Goal: Check status: Verify the current state of an ongoing process or item

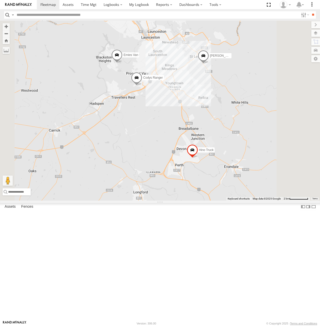
click at [209, 64] on span at bounding box center [202, 57] width 11 height 14
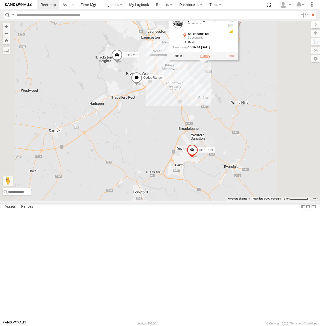
click at [210, 58] on label at bounding box center [205, 56] width 10 height 4
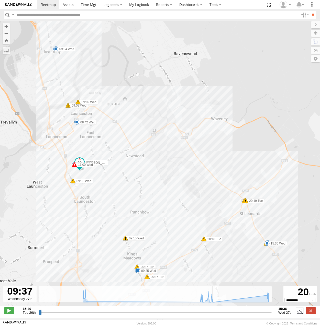
drag, startPoint x: 40, startPoint y: 315, endPoint x: 212, endPoint y: 313, distance: 171.6
click at [212, 313] on input "range" at bounding box center [155, 312] width 233 height 5
click at [10, 314] on span at bounding box center [9, 311] width 10 height 7
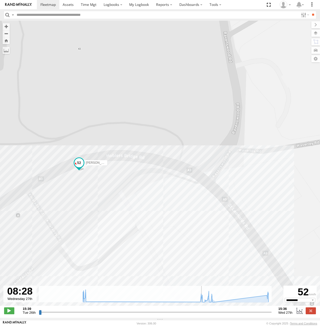
drag, startPoint x: 218, startPoint y: 315, endPoint x: 201, endPoint y: 315, distance: 17.4
click at [201, 315] on input "range" at bounding box center [155, 312] width 233 height 5
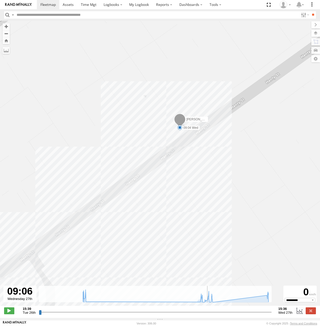
drag, startPoint x: 138, startPoint y: 79, endPoint x: 201, endPoint y: 157, distance: 100.7
click at [201, 157] on div "[PERSON_NAME] Ranger 20:15 Tue 20:15 Tue 20:16 Tue 20:18 Tue 20:19 Tue 20:19 Tu…" at bounding box center [160, 166] width 320 height 291
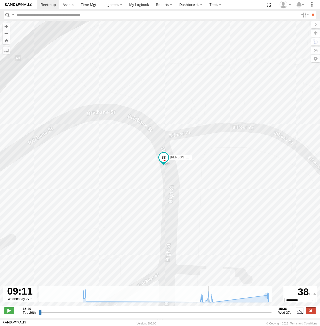
click at [314, 313] on label at bounding box center [311, 311] width 10 height 7
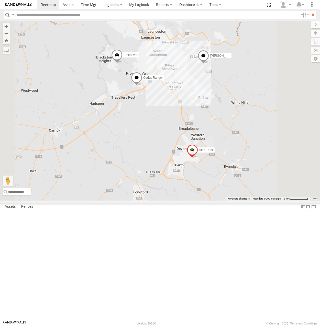
click at [209, 64] on span at bounding box center [202, 57] width 11 height 14
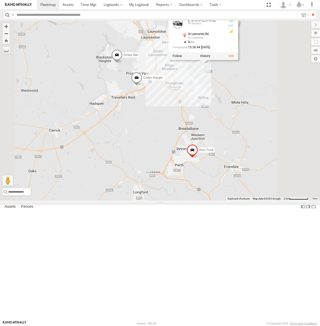
click at [238, 60] on div at bounding box center [203, 56] width 70 height 8
click at [210, 58] on label at bounding box center [205, 56] width 10 height 4
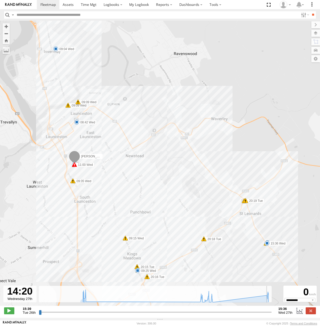
drag, startPoint x: 41, startPoint y: 314, endPoint x: 258, endPoint y: 313, distance: 217.1
click at [258, 313] on input "range" at bounding box center [155, 312] width 233 height 5
click at [12, 313] on span at bounding box center [9, 311] width 10 height 7
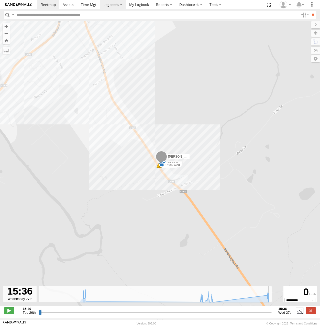
type input "**********"
